Goal: Use online tool/utility: Use online tool/utility

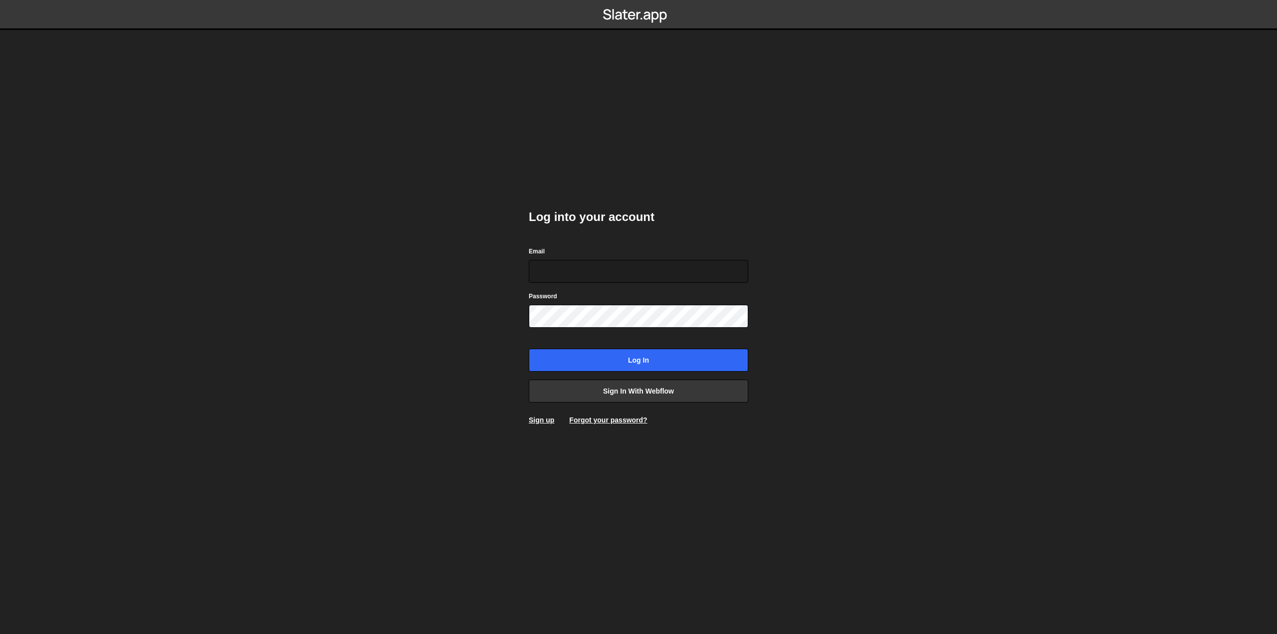
type input "pierre@bolk.studio"
click at [611, 360] on input "Log in" at bounding box center [638, 360] width 219 height 23
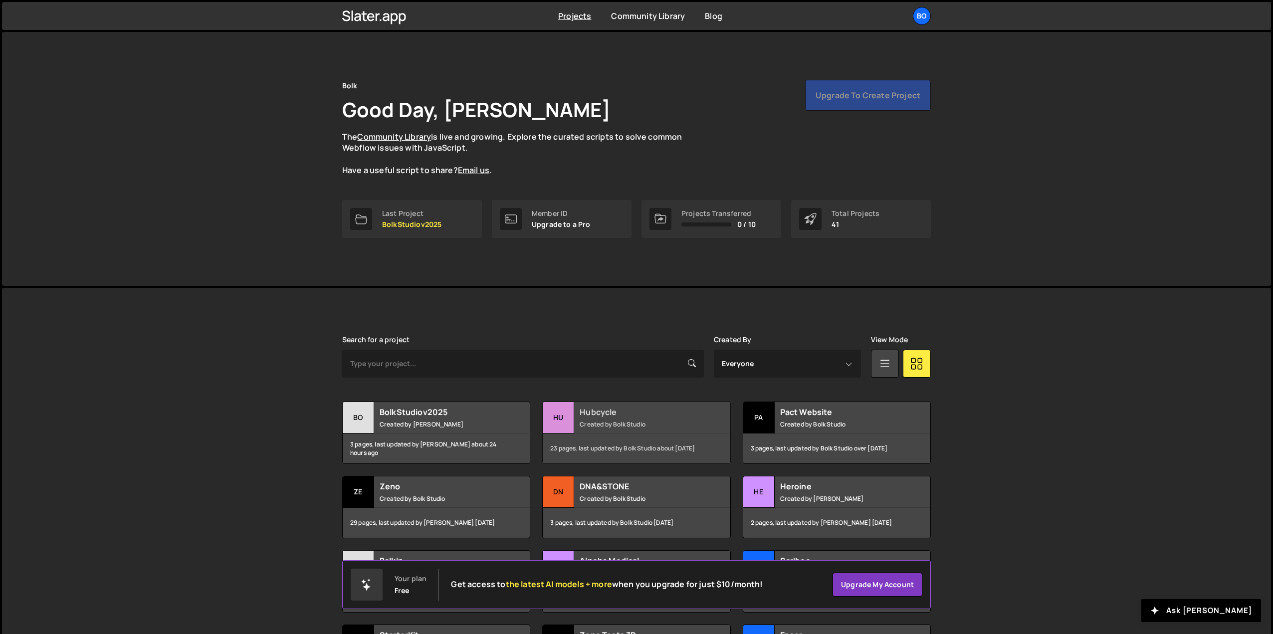
click at [650, 429] on div "Hubcycle Created by Bolk Studio" at bounding box center [636, 417] width 187 height 31
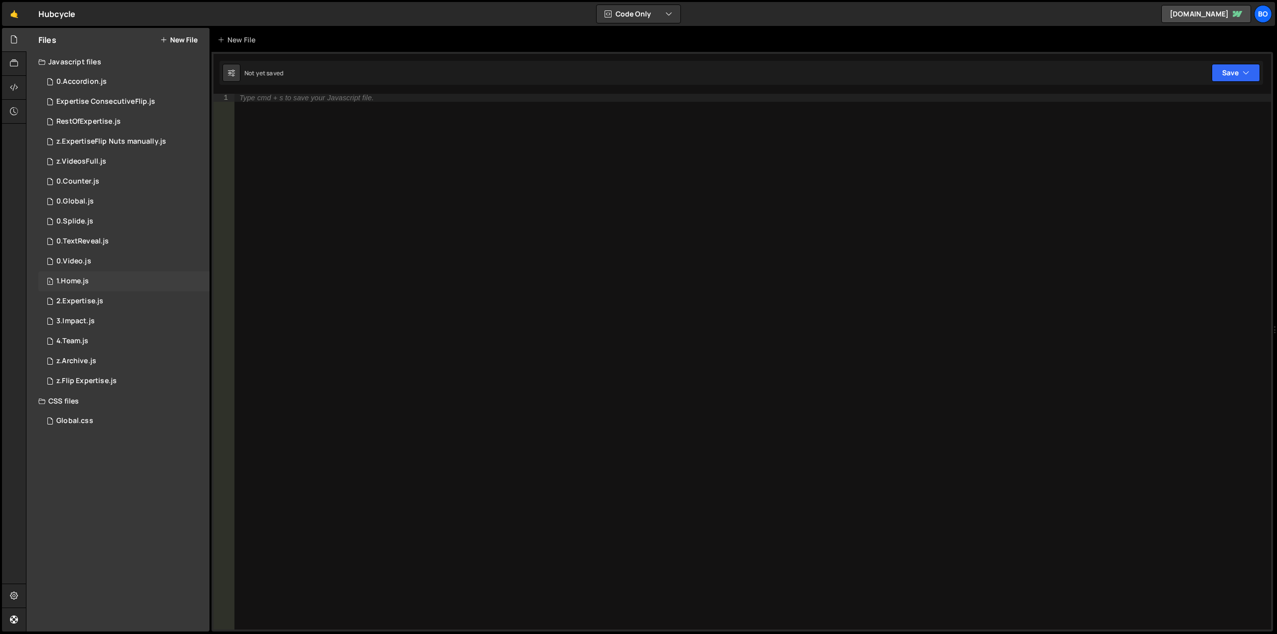
click at [82, 281] on div "1.Home.js" at bounding box center [72, 281] width 32 height 9
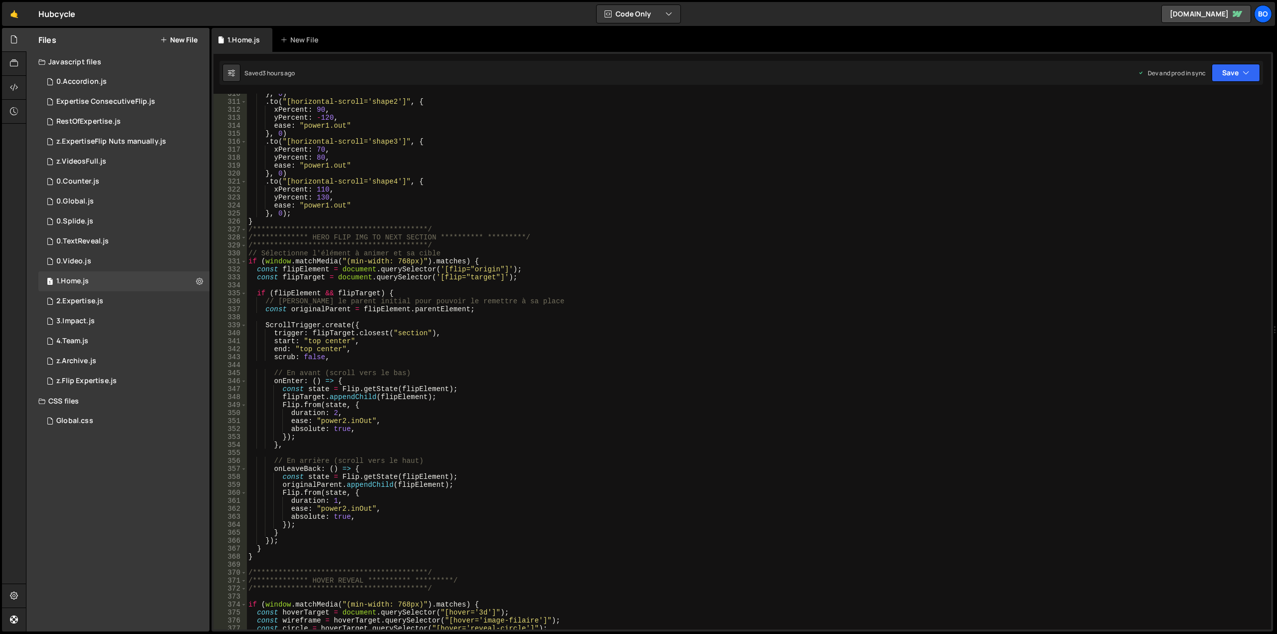
scroll to position [2470, 0]
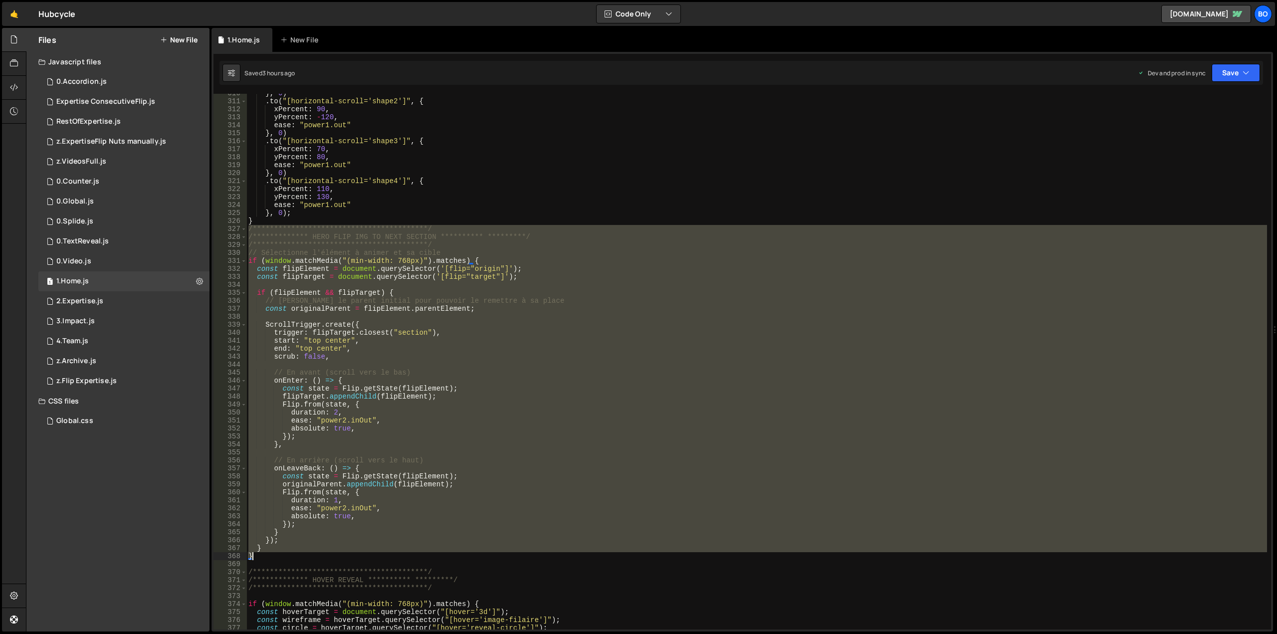
drag, startPoint x: 249, startPoint y: 228, endPoint x: 357, endPoint y: 557, distance: 345.4
click at [357, 557] on div "**********" at bounding box center [756, 365] width 1020 height 552
type textarea "} }"
